Goal: Entertainment & Leisure: Consume media (video, audio)

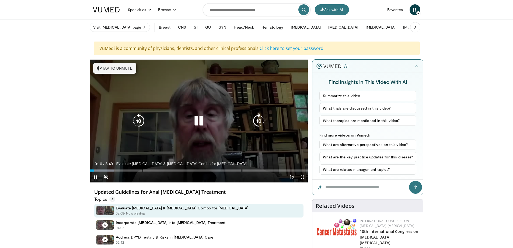
click at [115, 66] on button "Tap to unmute" at bounding box center [114, 68] width 43 height 11
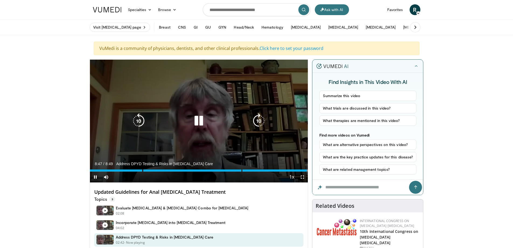
click at [200, 119] on icon "Video Player" at bounding box center [198, 120] width 15 height 15
